Goal: Navigation & Orientation: Understand site structure

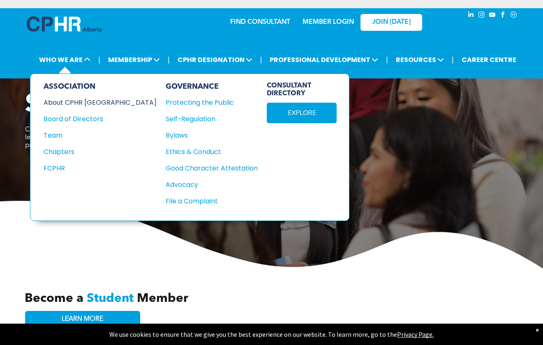
click at [92, 97] on div "About CPHR [GEOGRAPHIC_DATA]" at bounding box center [95, 102] width 102 height 10
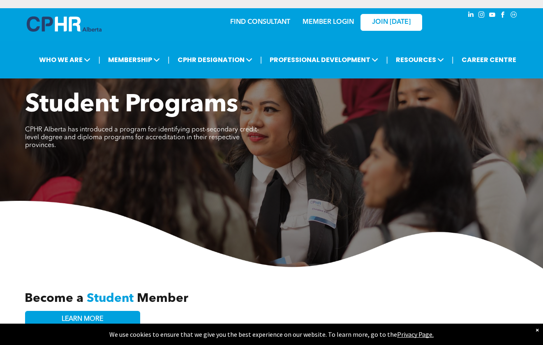
scroll to position [2063, 0]
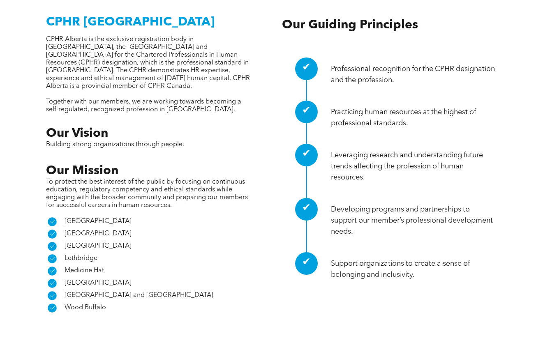
scroll to position [288, 0]
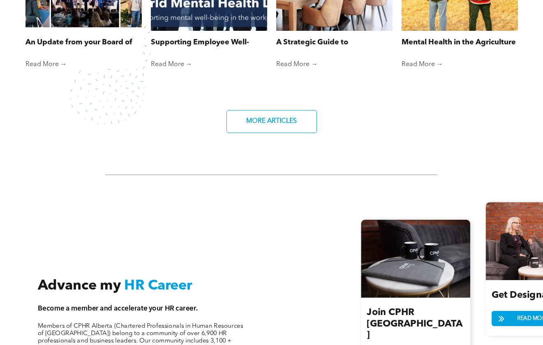
scroll to position [617, 0]
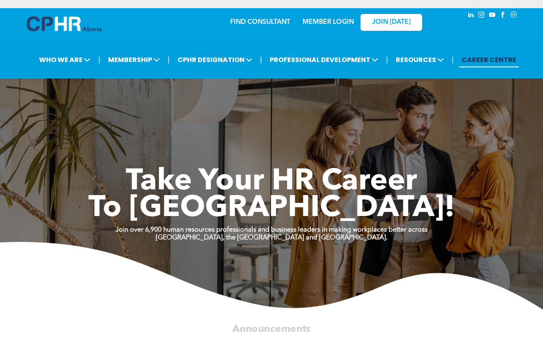
click at [475, 62] on link "CAREER CENTRE" at bounding box center [489, 59] width 60 height 15
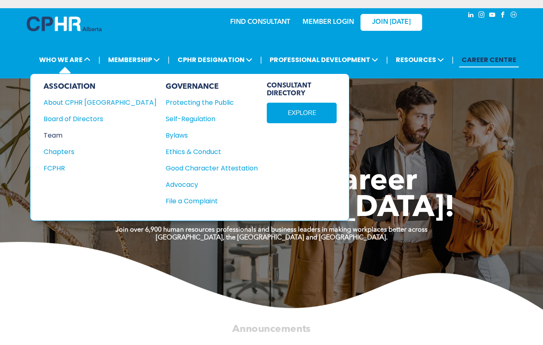
click at [65, 133] on div "Team" at bounding box center [95, 135] width 102 height 10
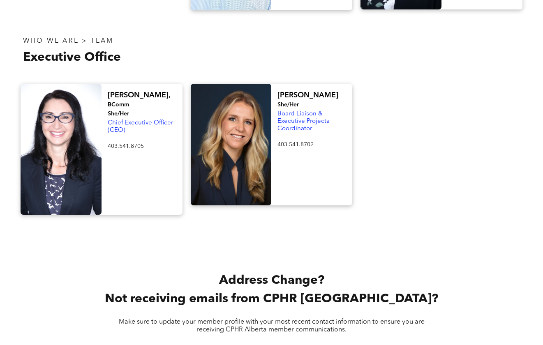
scroll to position [1524, 0]
